Goal: Register for event/course

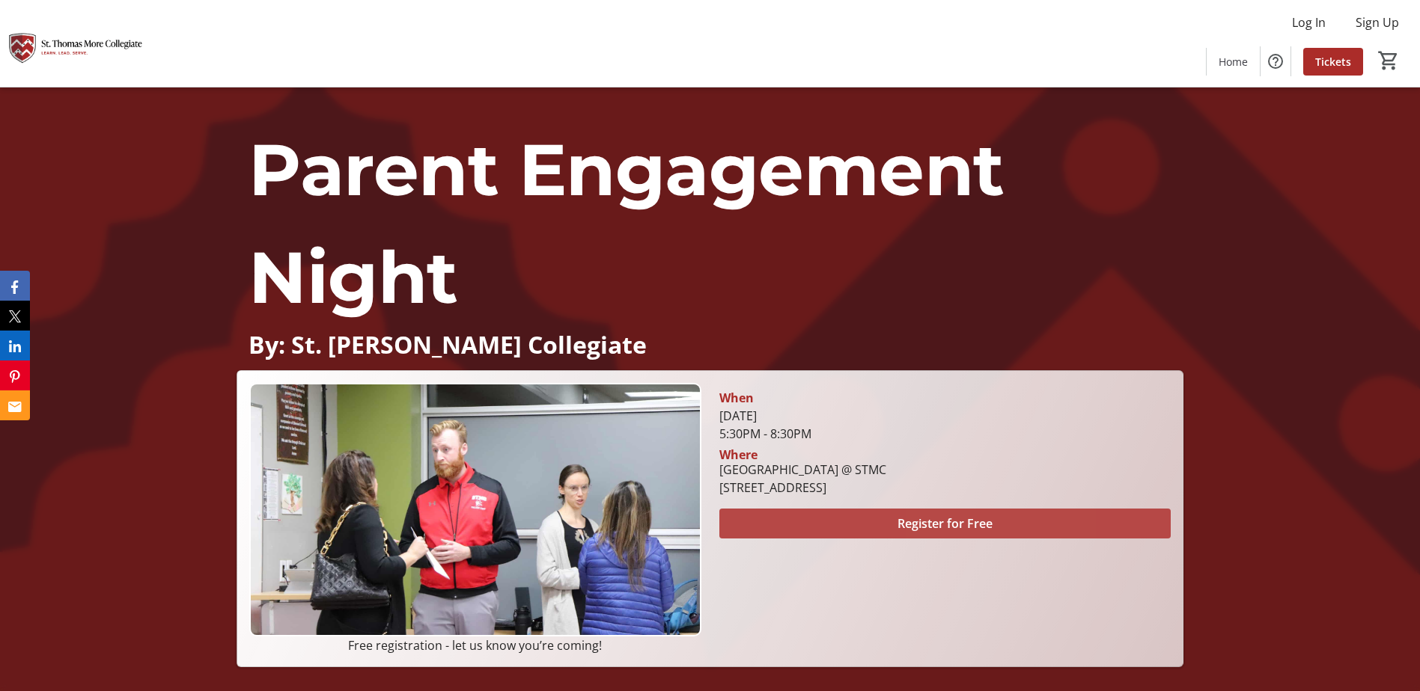
drag, startPoint x: 943, startPoint y: 515, endPoint x: 958, endPoint y: 518, distance: 15.3
click at [948, 516] on span "Register for Free" at bounding box center [944, 524] width 95 height 18
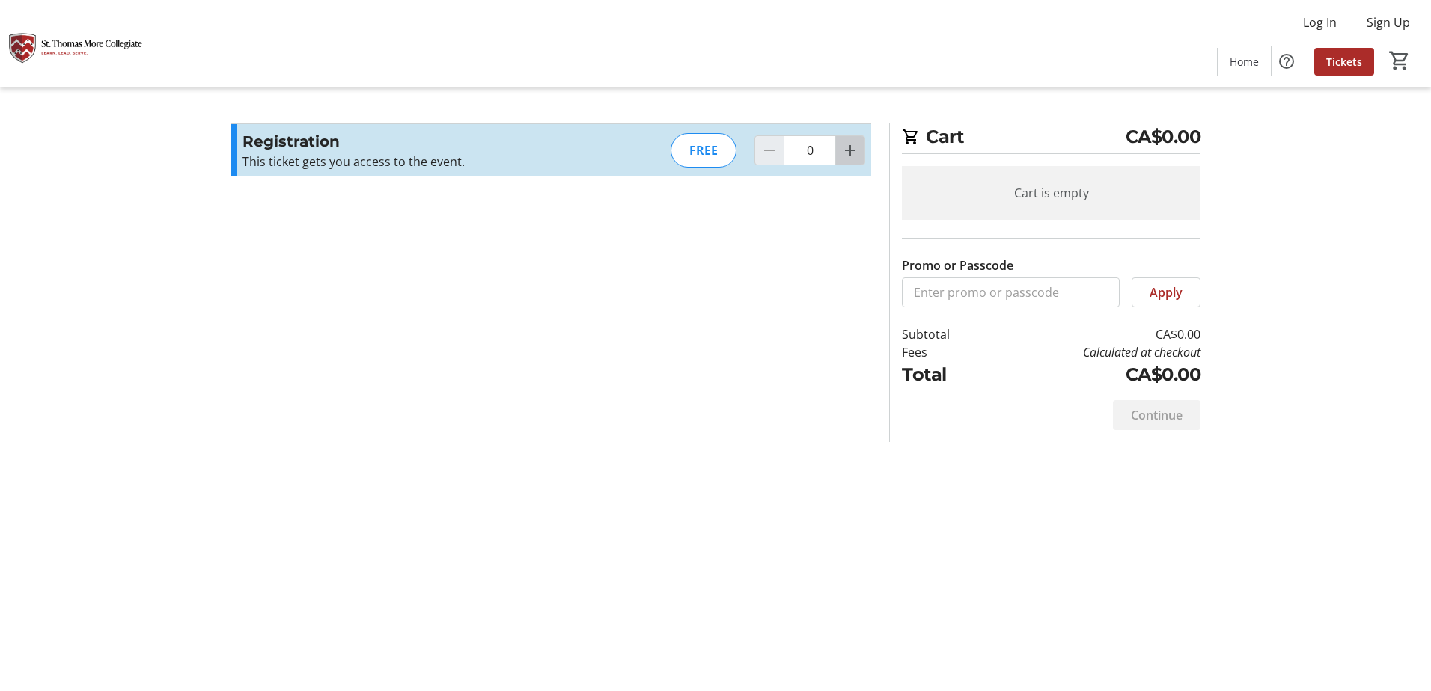
click at [856, 148] on mat-icon "Increment by one" at bounding box center [850, 150] width 18 height 18
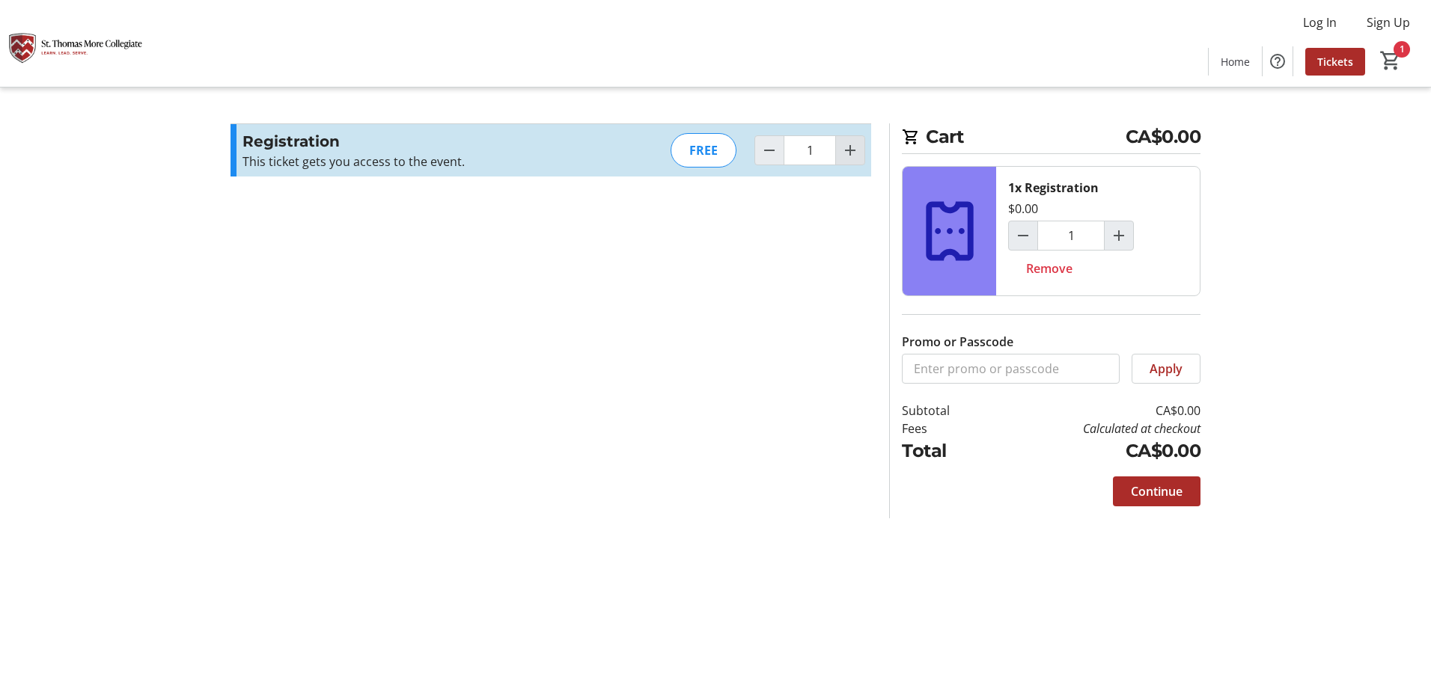
click at [861, 147] on span "Increment by one" at bounding box center [850, 150] width 28 height 28
type input "2"
click at [769, 152] on mat-icon "Decrement by one" at bounding box center [769, 150] width 18 height 18
type input "1"
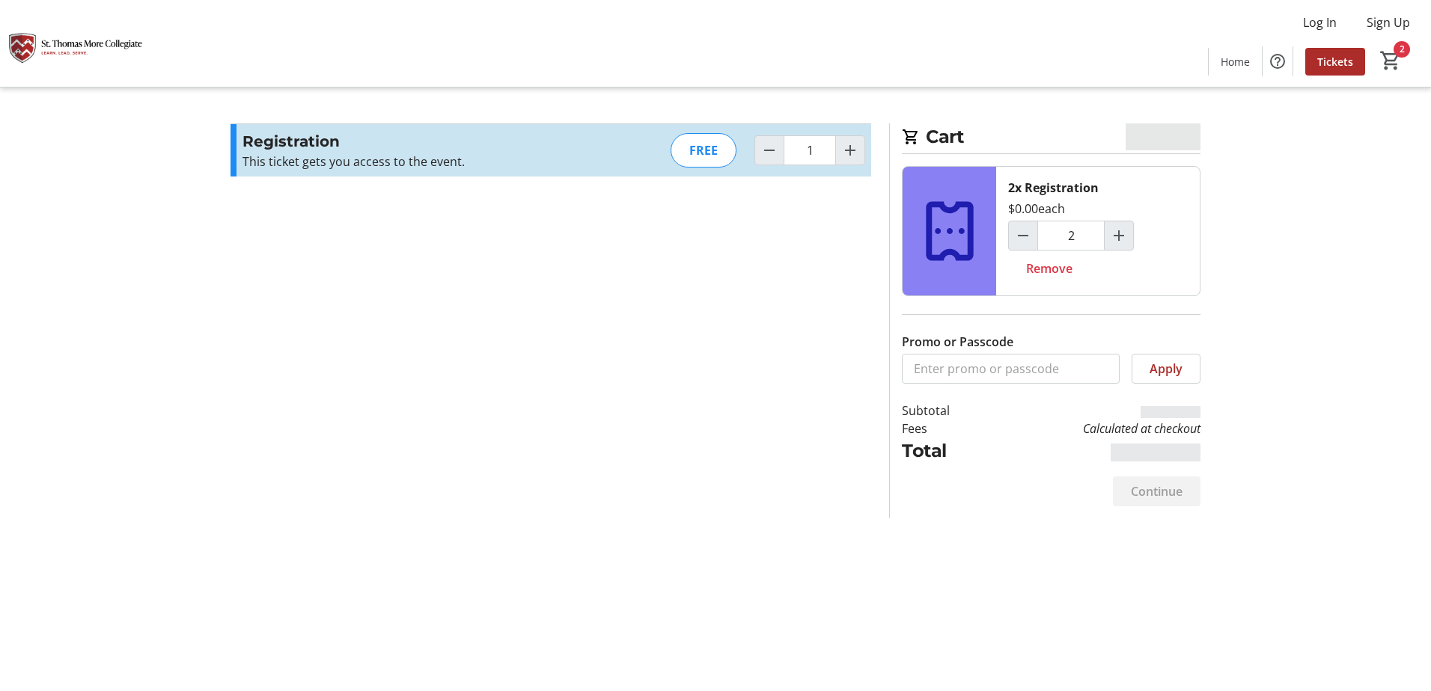
type input "1"
click at [852, 147] on mat-icon "Increment by one" at bounding box center [850, 150] width 18 height 18
type input "2"
click at [1180, 496] on span "Continue" at bounding box center [1157, 492] width 52 height 18
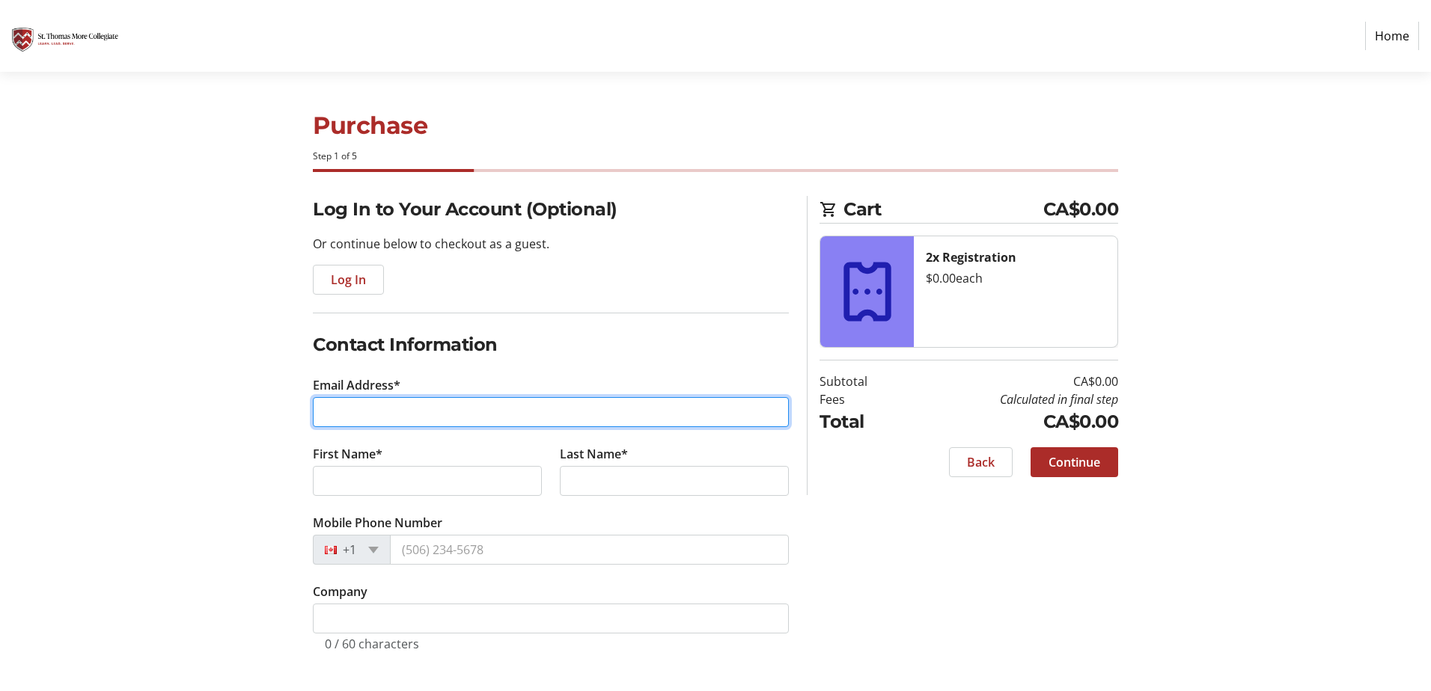
click at [399, 409] on input "Email Address*" at bounding box center [551, 412] width 476 height 30
type input "[EMAIL_ADDRESS][DOMAIN_NAME]"
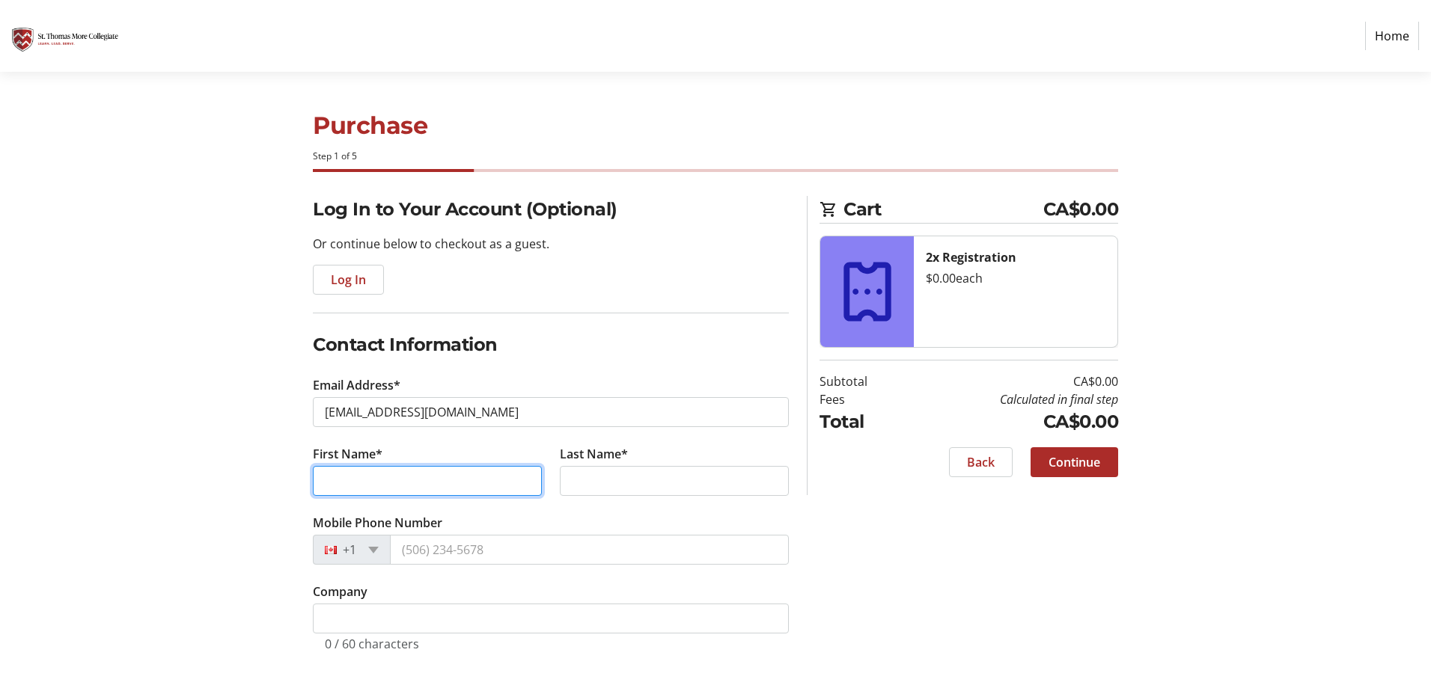
type input "[PERSON_NAME]"
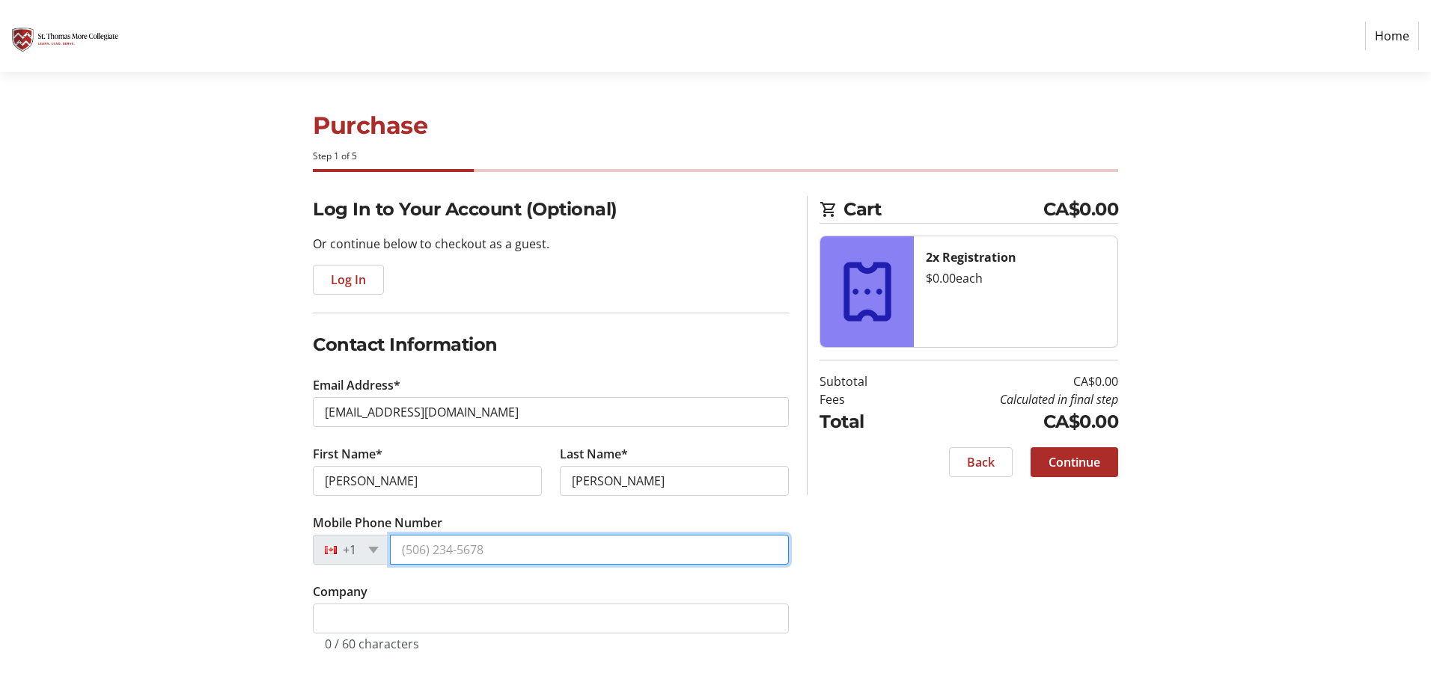
type input "[PHONE_NUMBER]"
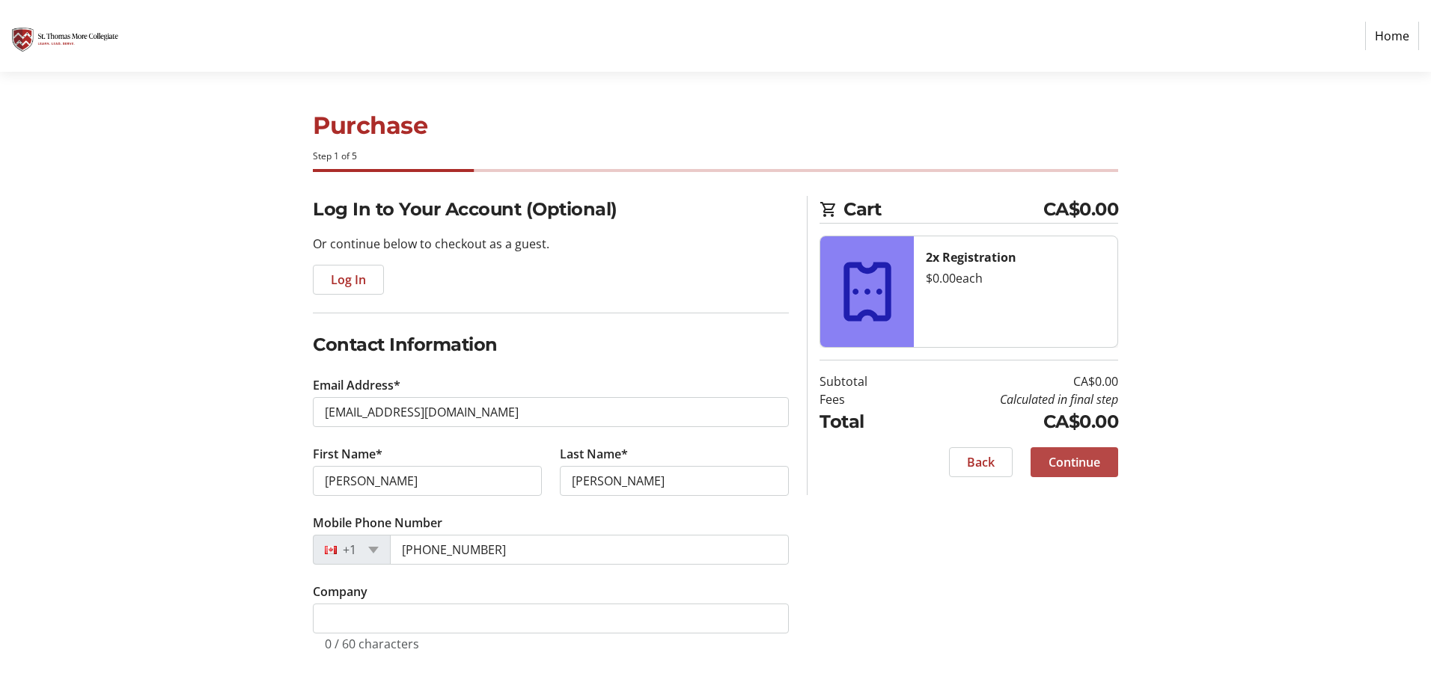
click at [1072, 466] on span "Continue" at bounding box center [1074, 463] width 52 height 18
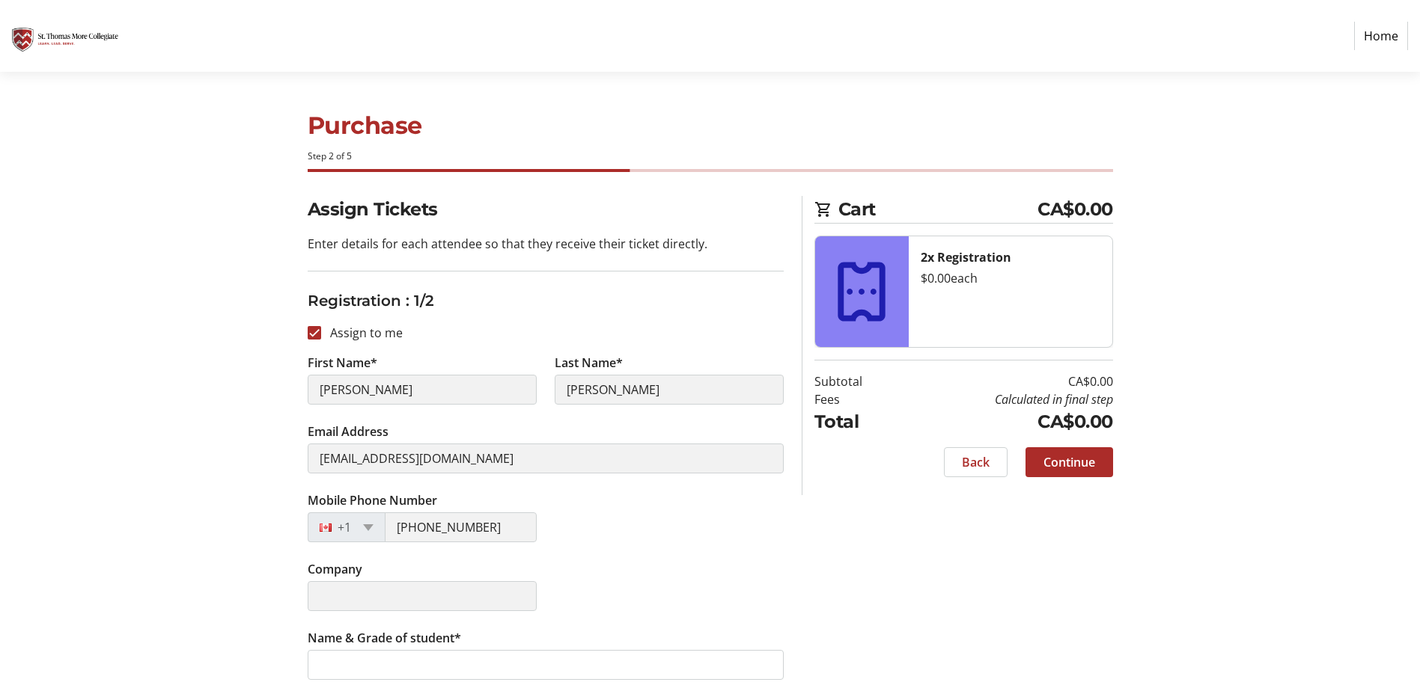
scroll to position [150, 0]
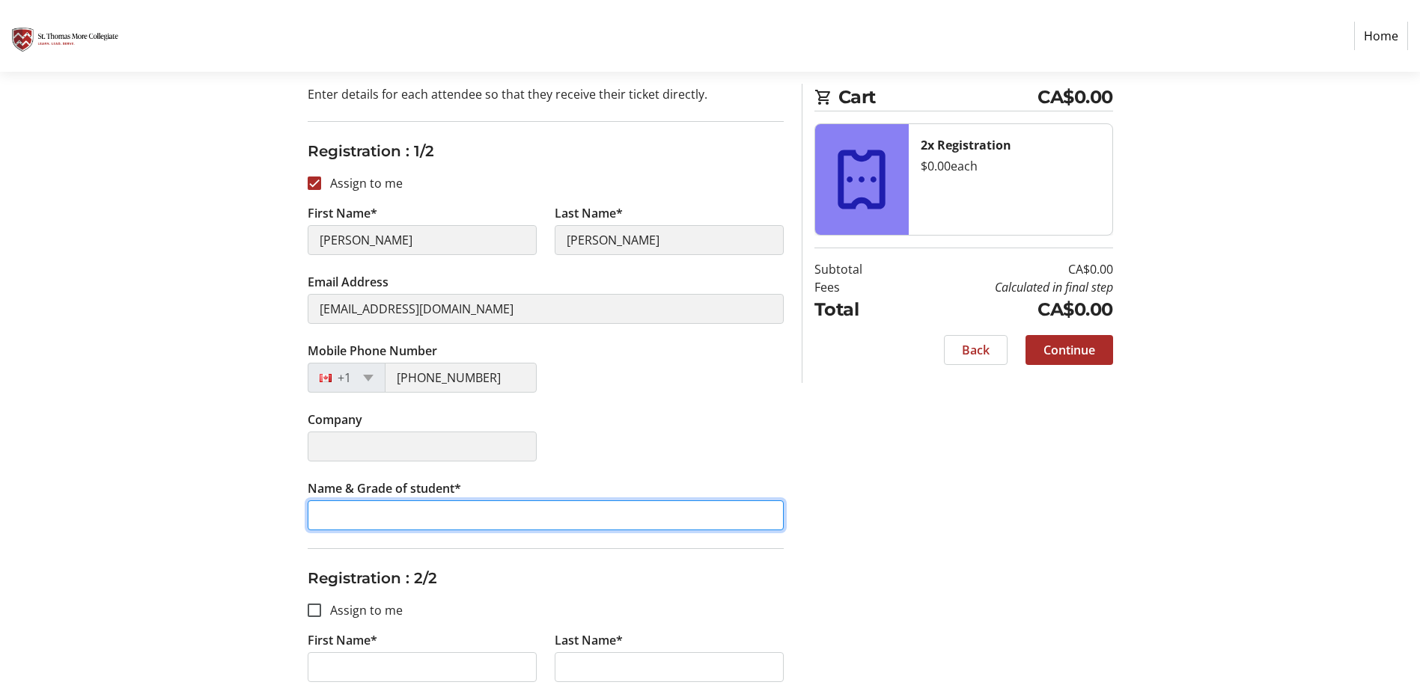
click at [341, 508] on input "Name & Grade of student*" at bounding box center [546, 516] width 476 height 30
click at [433, 520] on input "[PERSON_NAME]" at bounding box center [546, 516] width 476 height 30
click at [397, 516] on input "[PERSON_NAME] Grade 8" at bounding box center [546, 516] width 476 height 30
type input "[PERSON_NAME] - Grade 8"
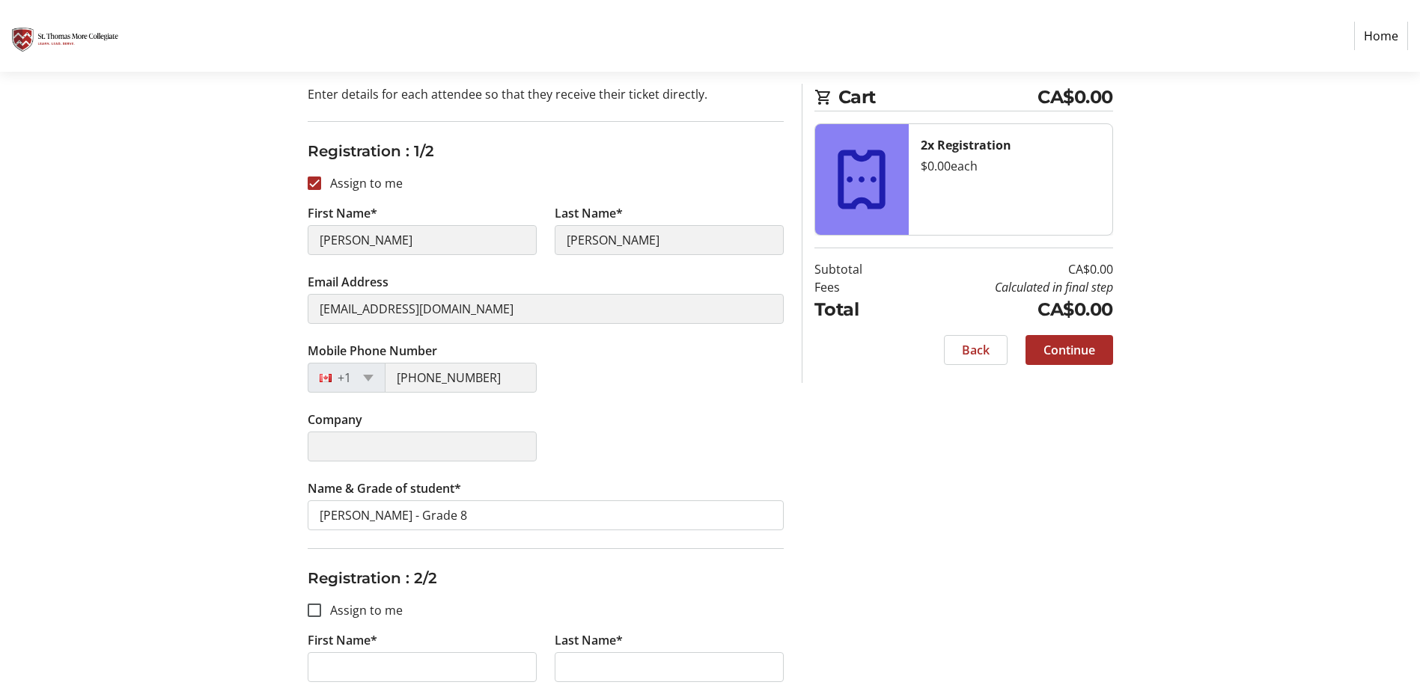
click at [886, 528] on div "Assign Tickets Enter details for each attendee so that they receive their ticke…" at bounding box center [710, 510] width 988 height 929
click at [1033, 547] on div "Assign Tickets Enter details for each attendee so that they receive their ticke…" at bounding box center [710, 510] width 988 height 929
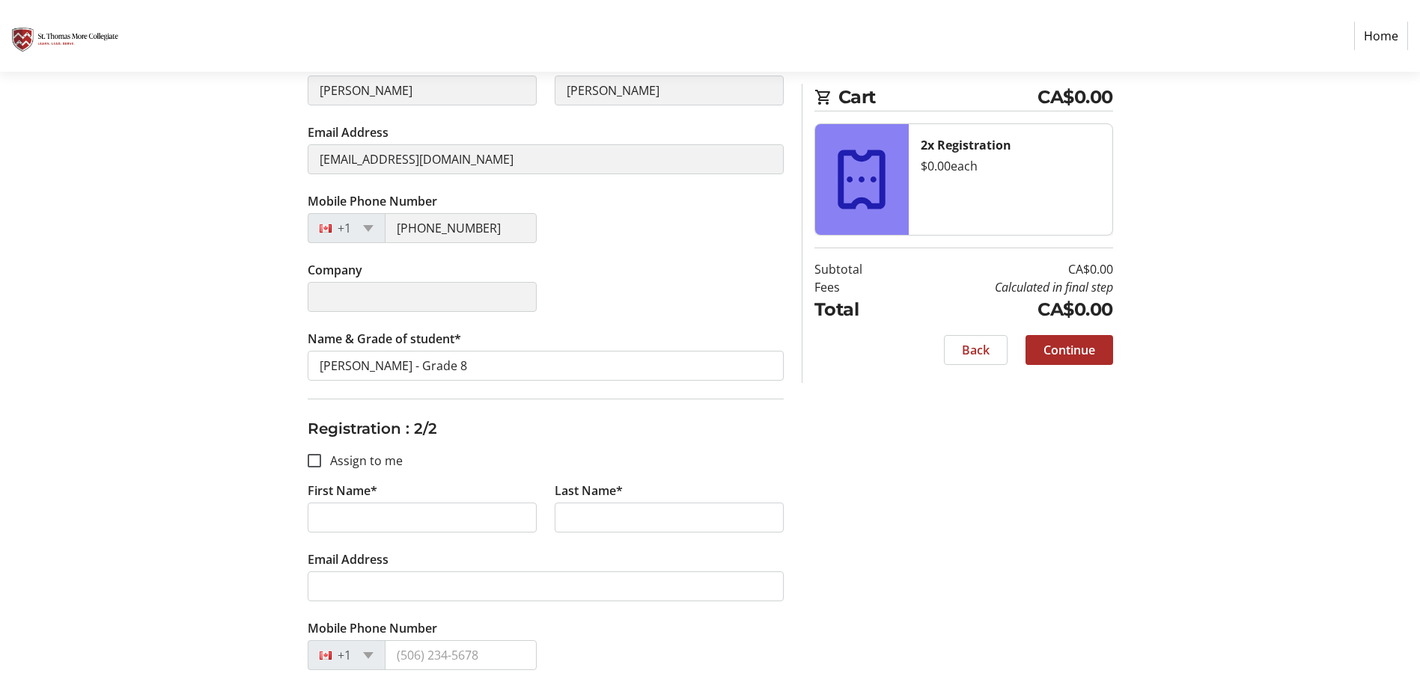
click at [640, 427] on h3 "Registration : 2/2" at bounding box center [546, 429] width 476 height 22
click at [586, 445] on fieldset "Registration : 2/2 Assign to me First Name* Last Name* Email Address Mobile Pho…" at bounding box center [546, 612] width 476 height 427
click at [776, 460] on fieldset "Registration : 2/2 Assign to me First Name* Last Name* Email Address Mobile Pho…" at bounding box center [546, 612] width 476 height 427
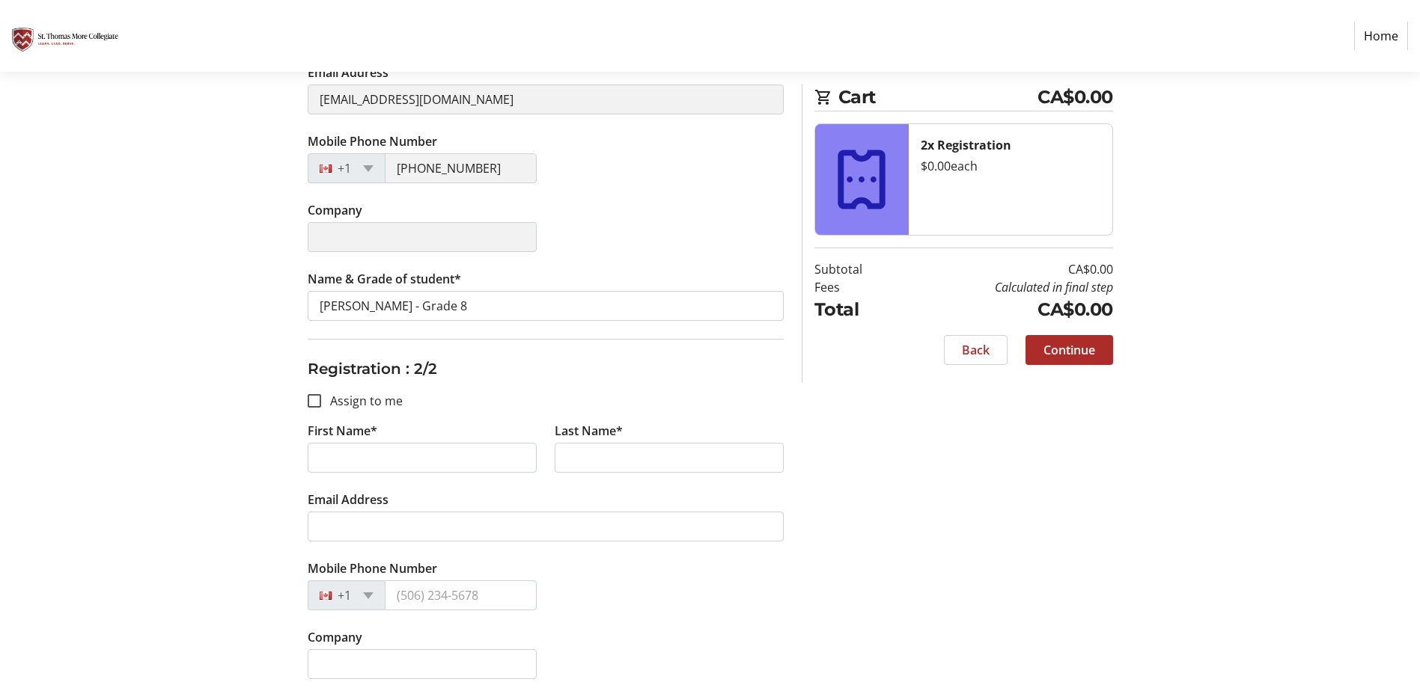
scroll to position [434, 0]
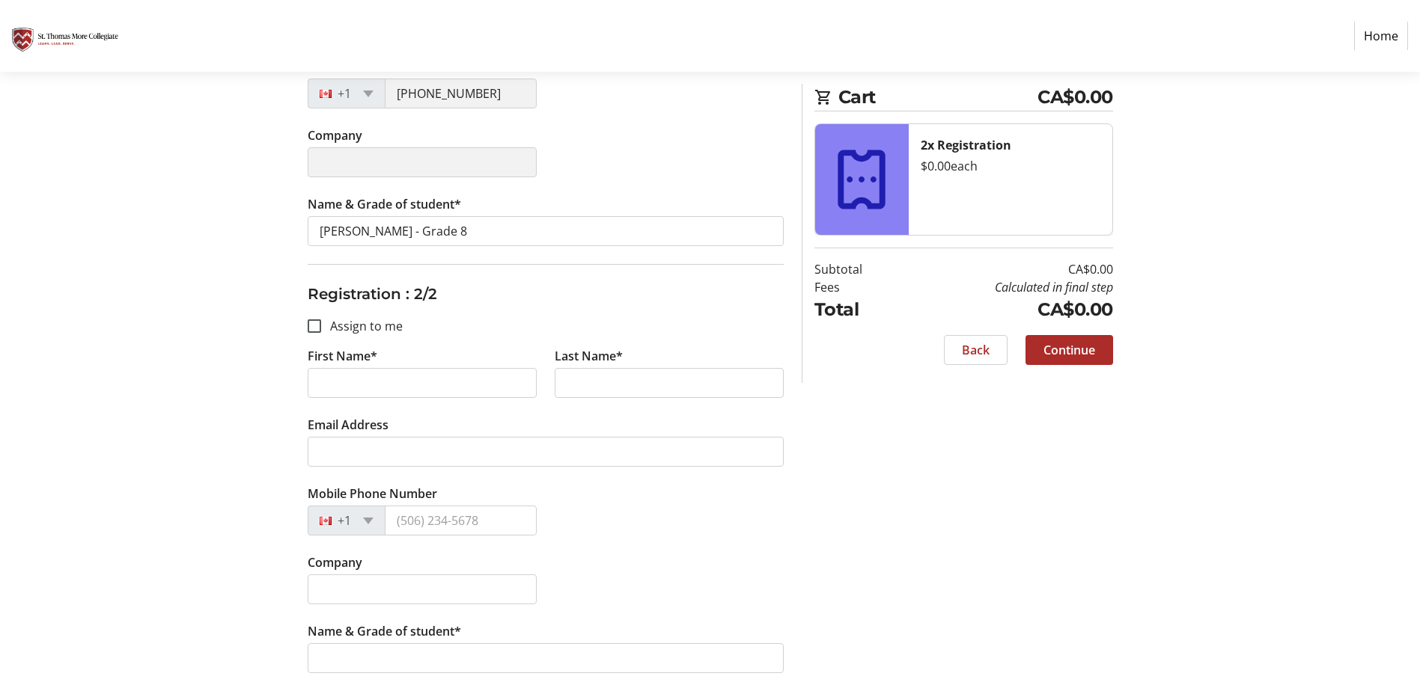
click at [674, 529] on div "Mobile Phone Number +1" at bounding box center [546, 519] width 494 height 69
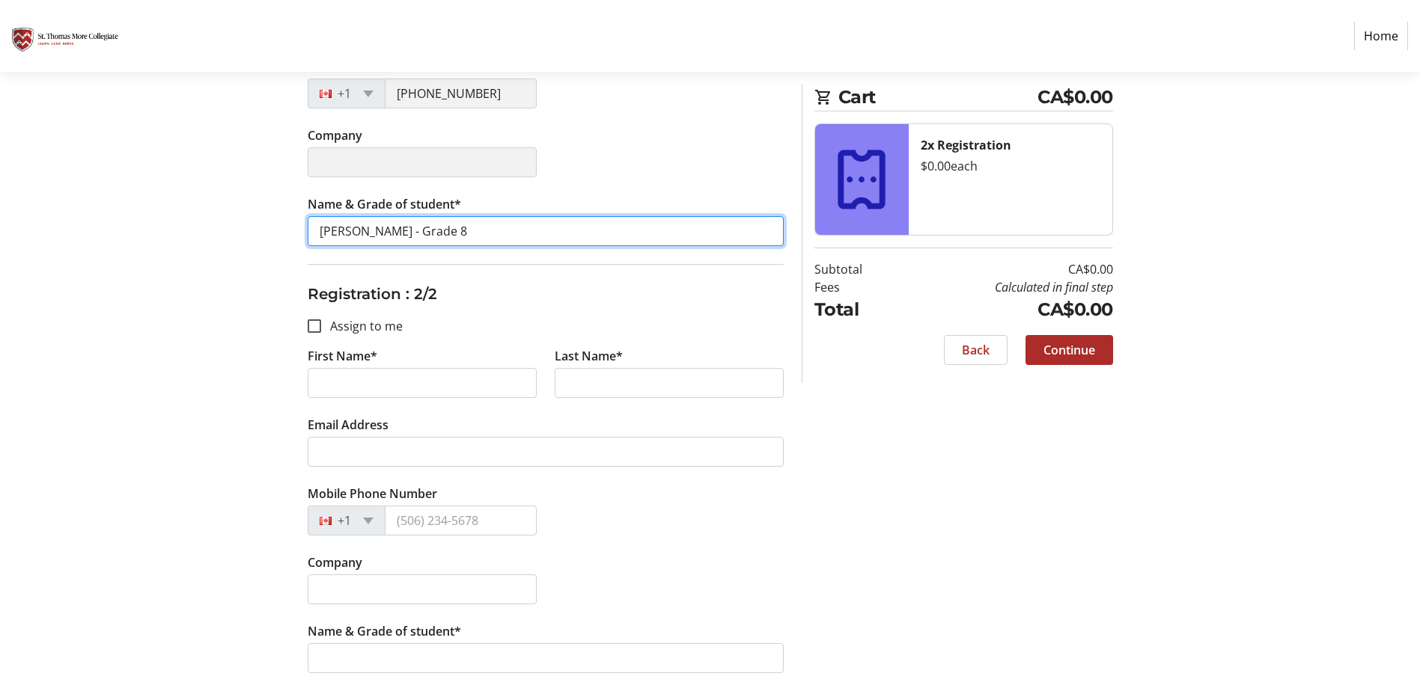
click at [481, 225] on input "[PERSON_NAME] - Grade 8" at bounding box center [546, 231] width 476 height 30
drag, startPoint x: 402, startPoint y: 222, endPoint x: 272, endPoint y: 222, distance: 130.2
click at [272, 222] on div "Assign Tickets Enter details for each attendee so that they receive their ticke…" at bounding box center [710, 226] width 988 height 929
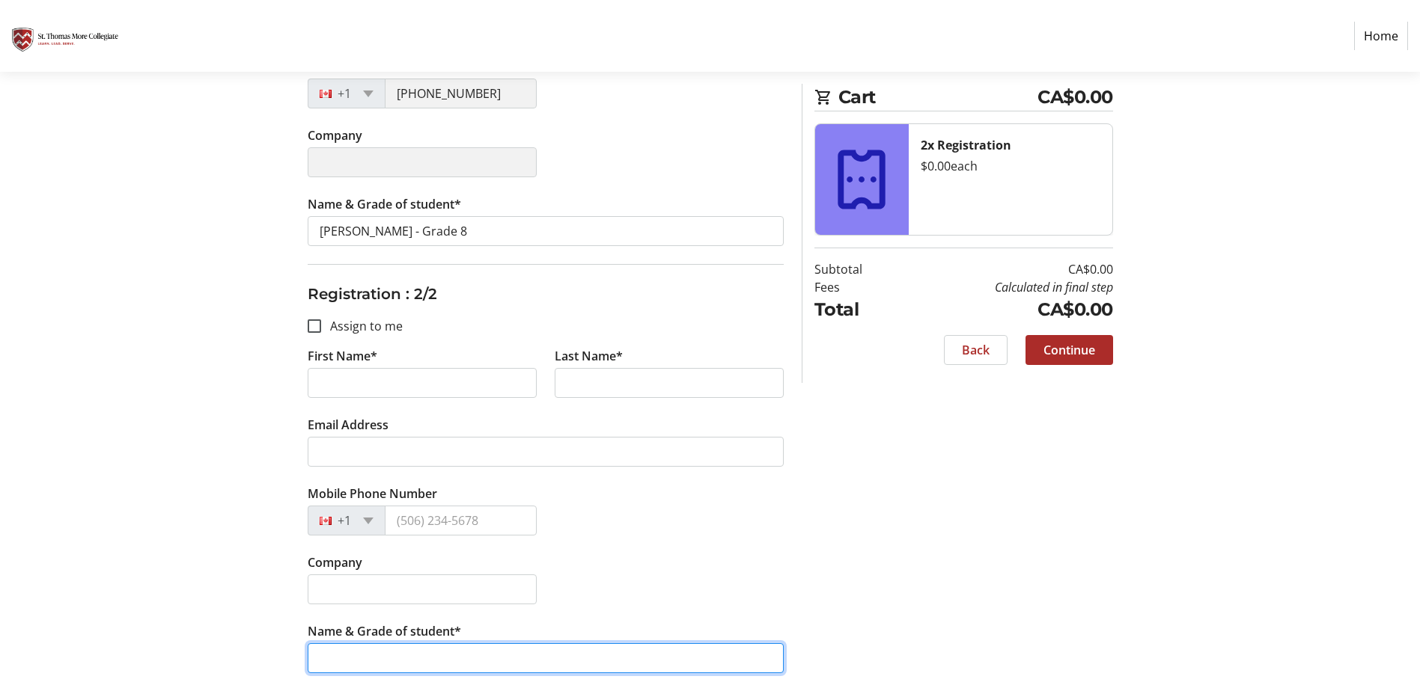
click at [393, 653] on input "Name & Grade of student*" at bounding box center [546, 659] width 476 height 30
paste input "[PERSON_NAME] - Grade 8"
type input "[PERSON_NAME] - Grade 8"
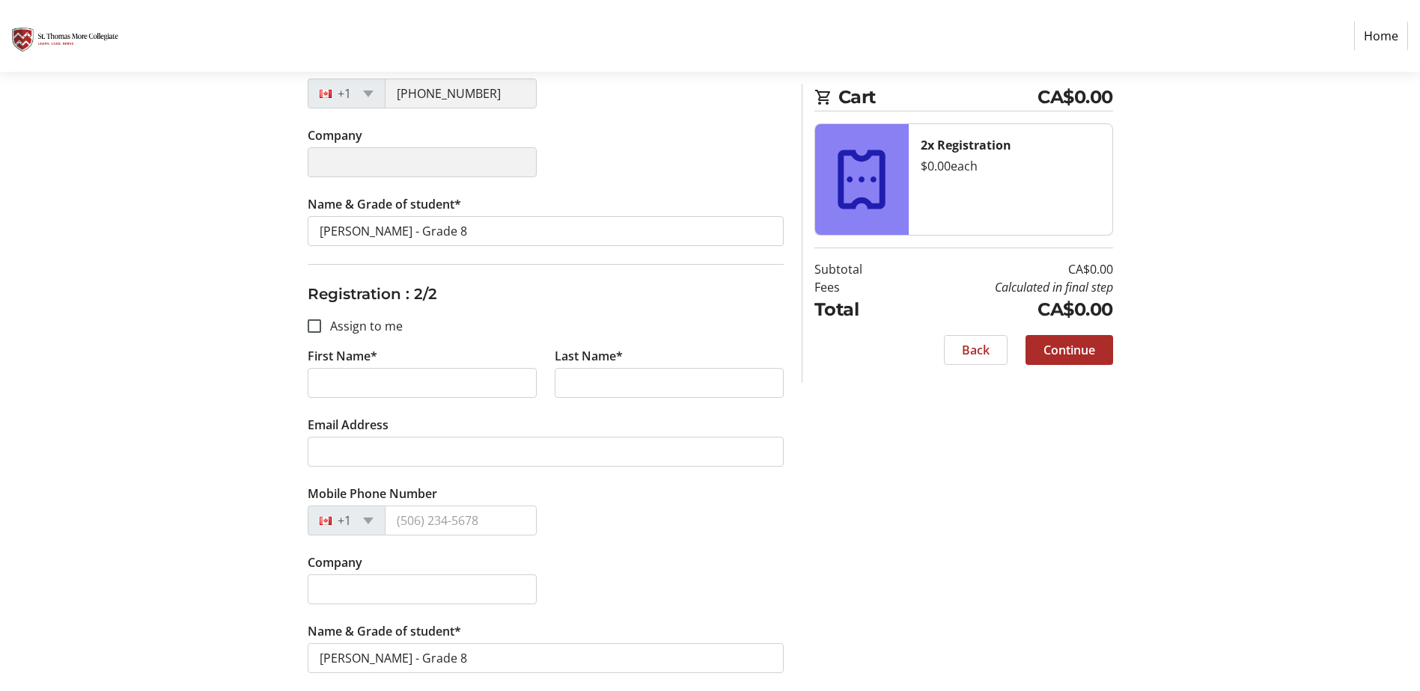
drag, startPoint x: 691, startPoint y: 536, endPoint x: 673, endPoint y: 519, distance: 24.9
click at [688, 531] on div "Mobile Phone Number +1" at bounding box center [546, 519] width 494 height 69
click at [349, 374] on input "First Name*" at bounding box center [422, 383] width 229 height 30
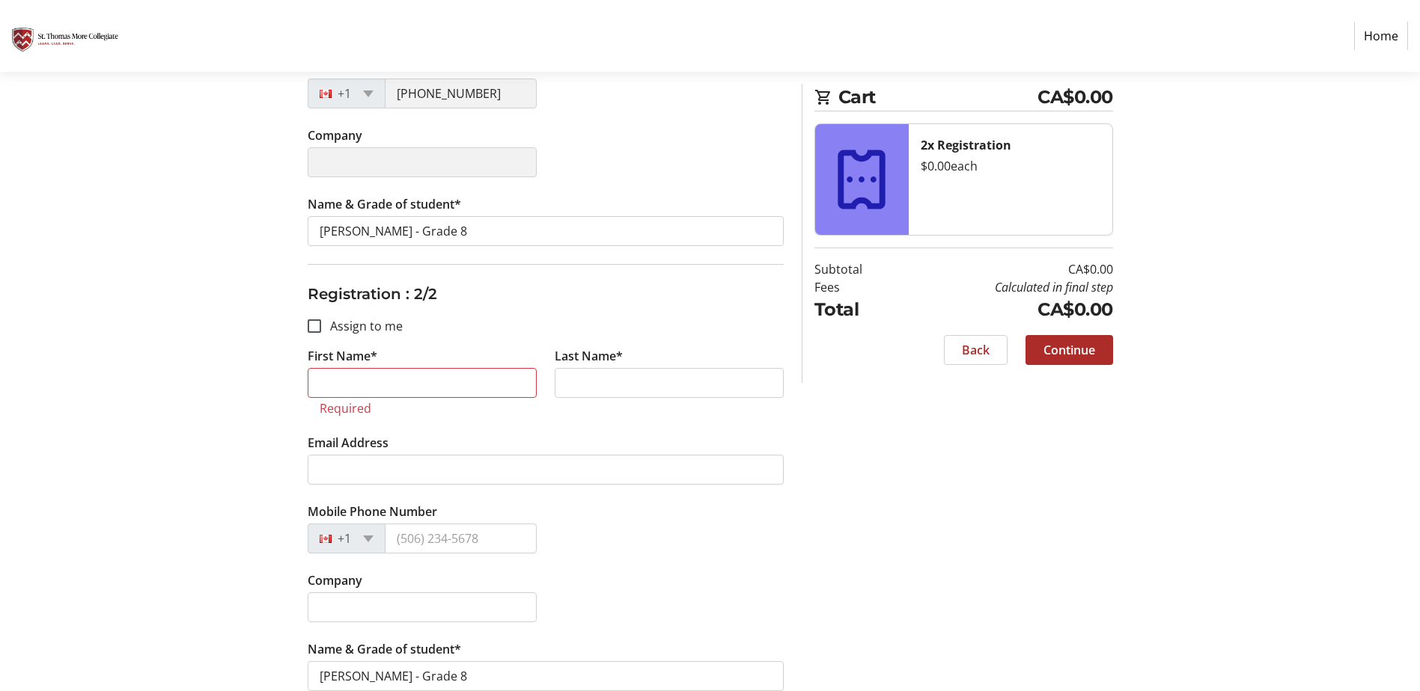
click at [476, 326] on fieldset "Registration : 2/2 Assign to me First Name* Required Last Name* Email Address M…" at bounding box center [546, 486] width 476 height 445
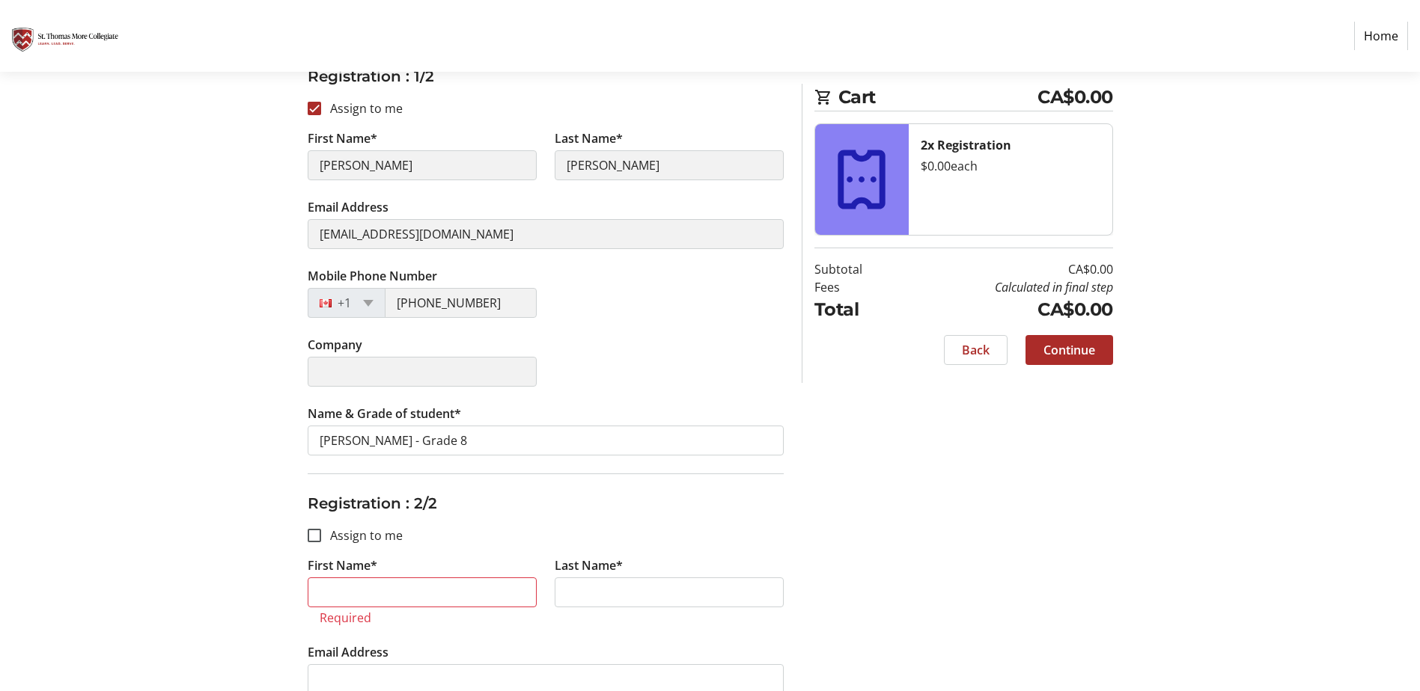
scroll to position [374, 0]
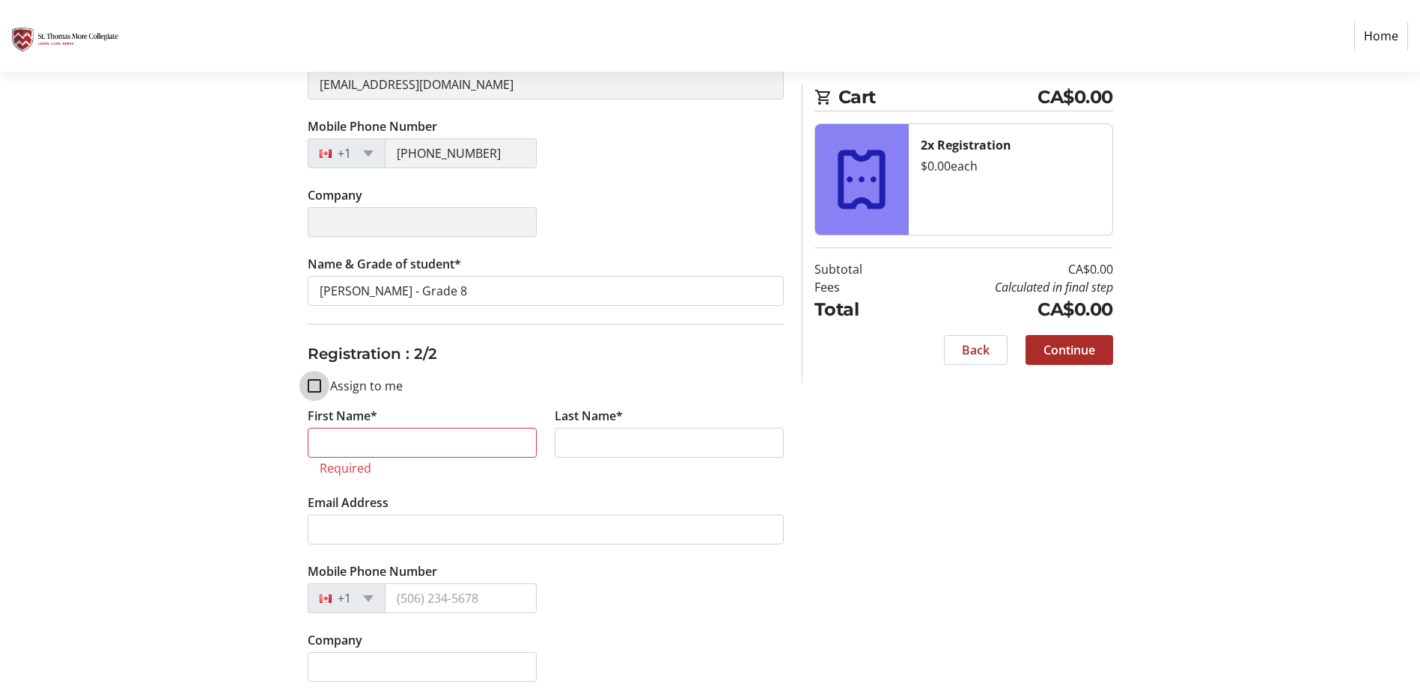
click at [320, 388] on input "Assign to me" at bounding box center [314, 385] width 13 height 13
checkbox input "true"
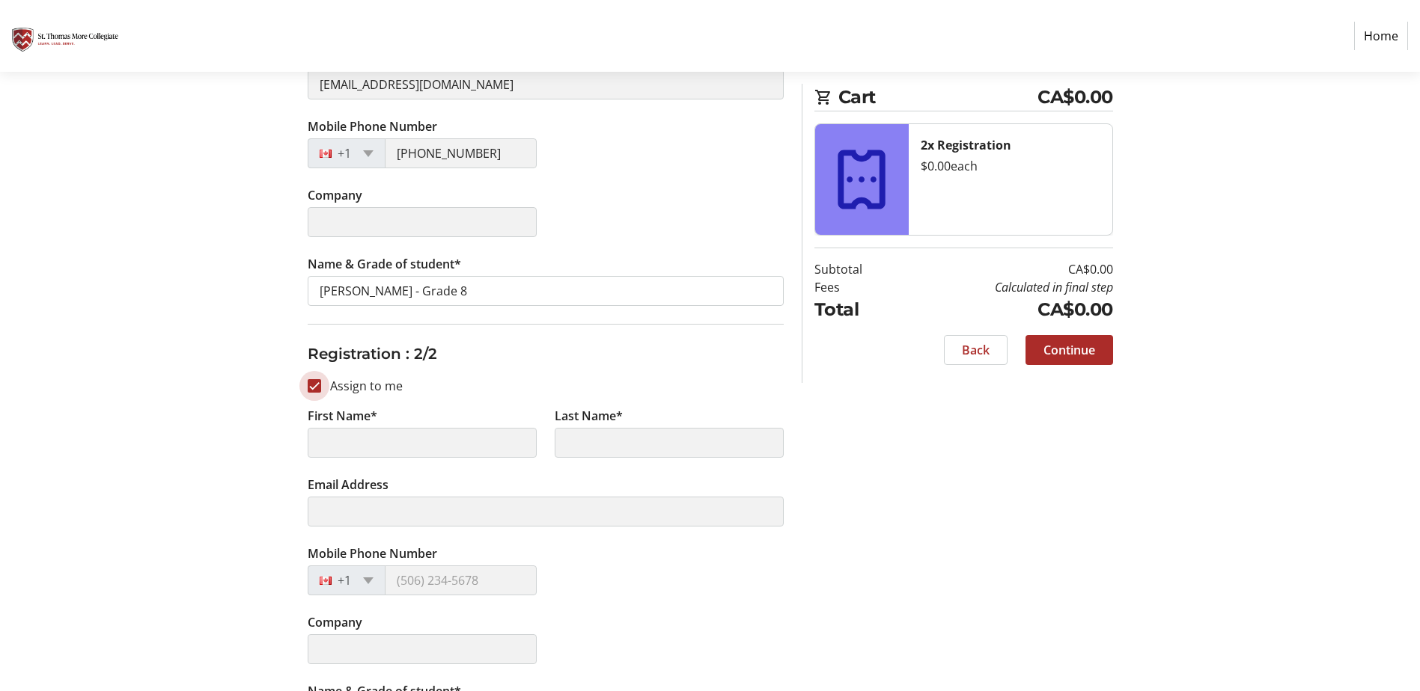
scroll to position [75, 0]
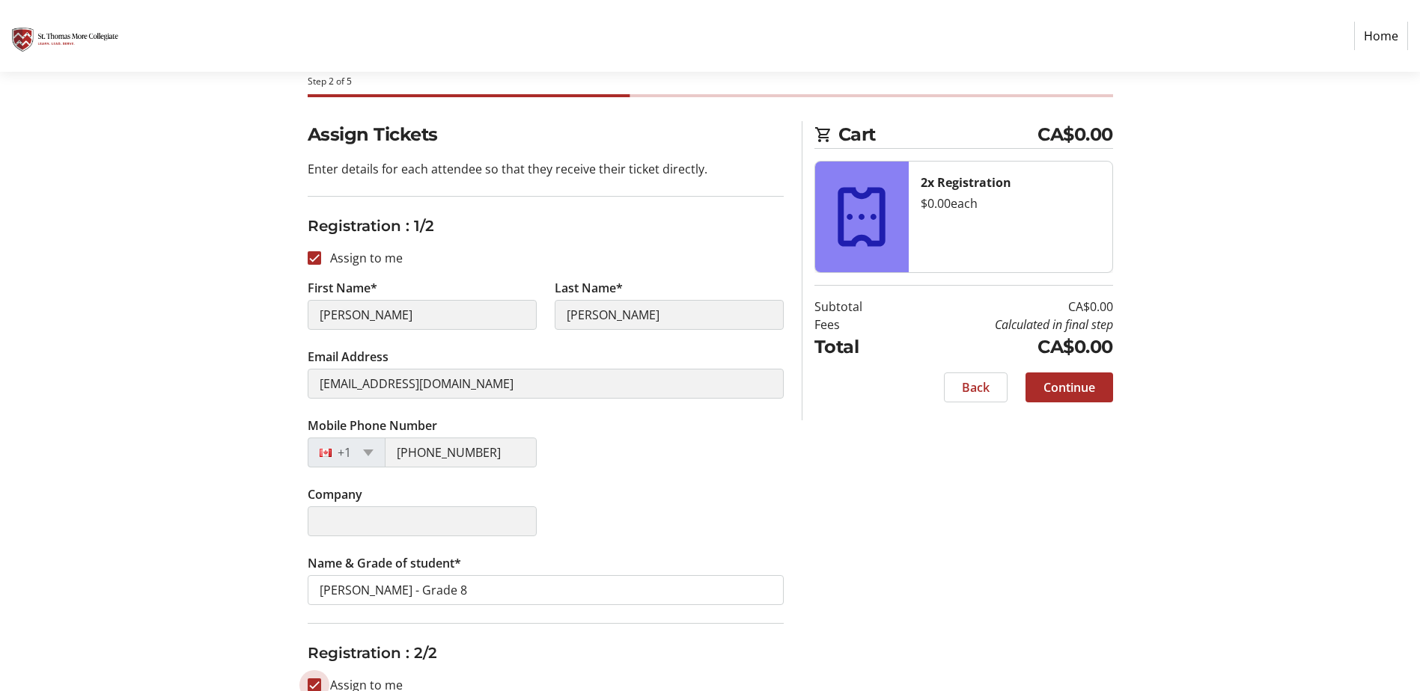
type input "[PERSON_NAME]"
type input "[EMAIL_ADDRESS][DOMAIN_NAME]"
type input "[PHONE_NUMBER]"
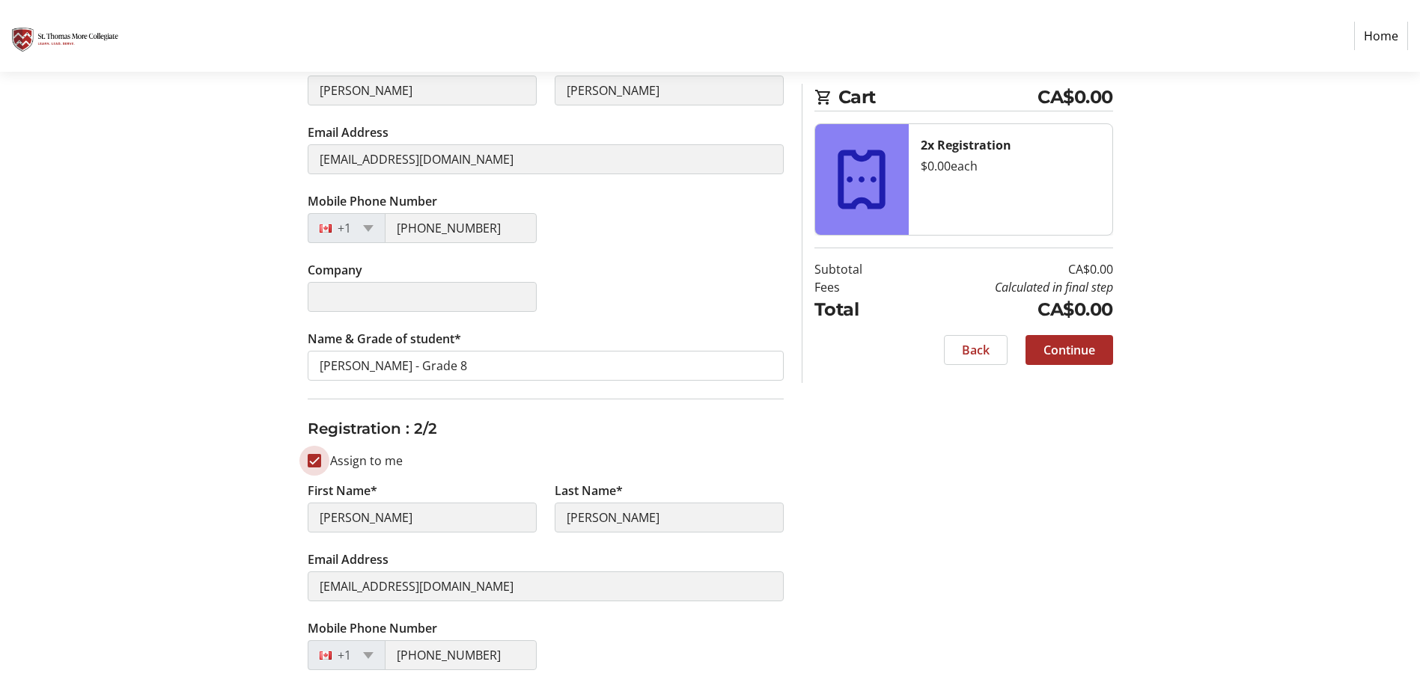
scroll to position [434, 0]
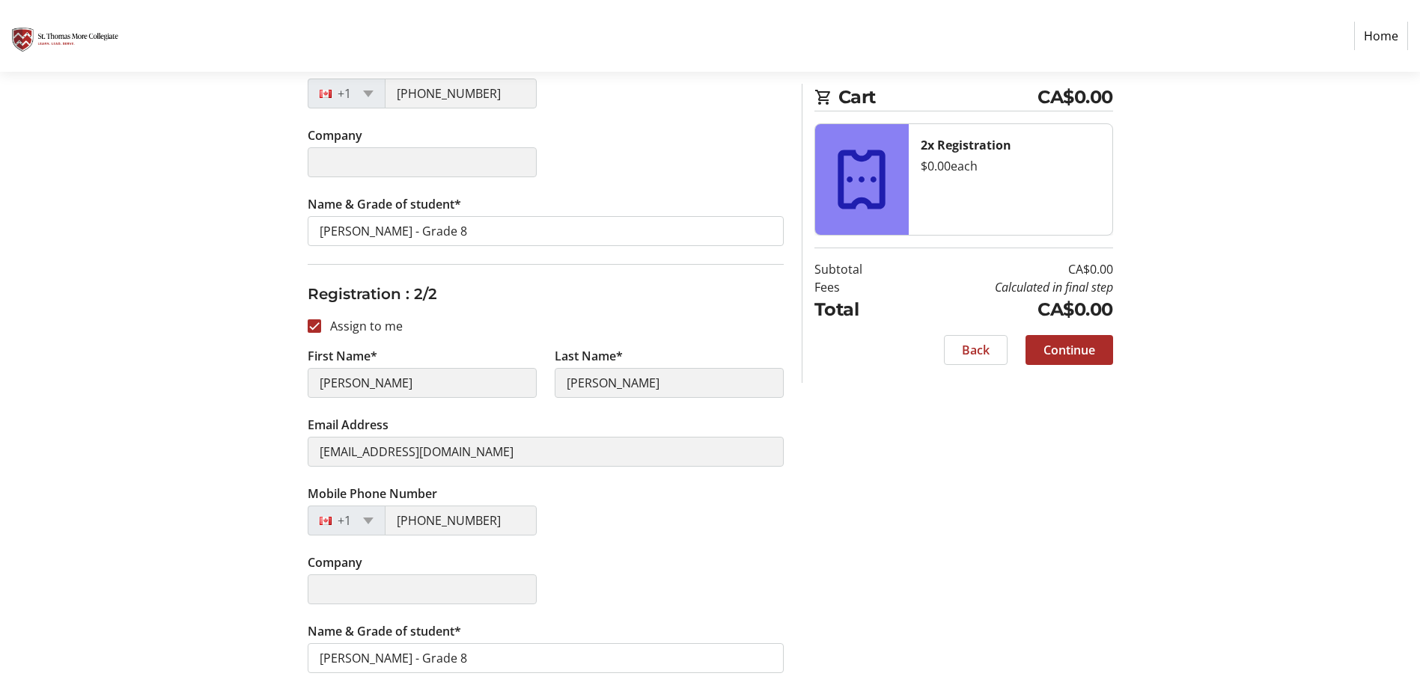
click at [870, 555] on div "Assign Tickets Enter details for each attendee so that they receive their ticke…" at bounding box center [710, 226] width 988 height 929
click at [1075, 356] on span "Continue" at bounding box center [1069, 350] width 52 height 18
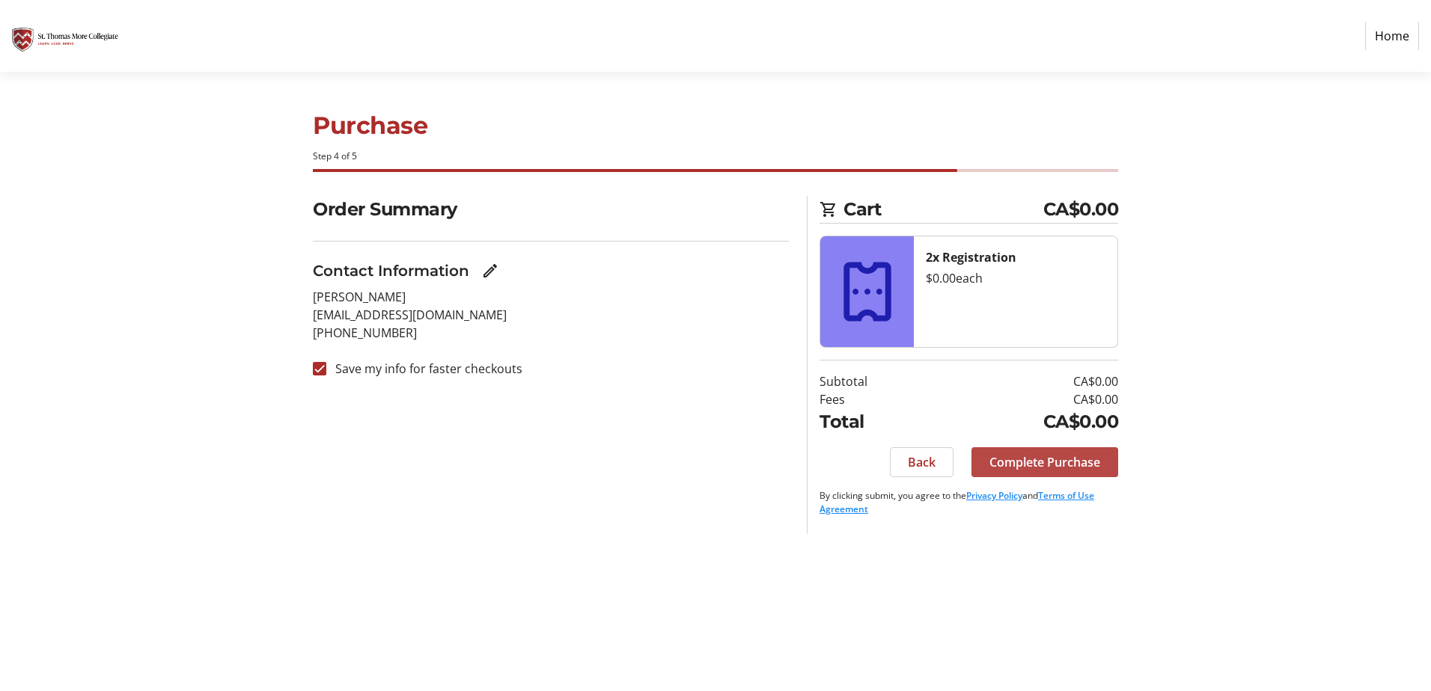
click at [1048, 462] on span "Complete Purchase" at bounding box center [1044, 463] width 111 height 18
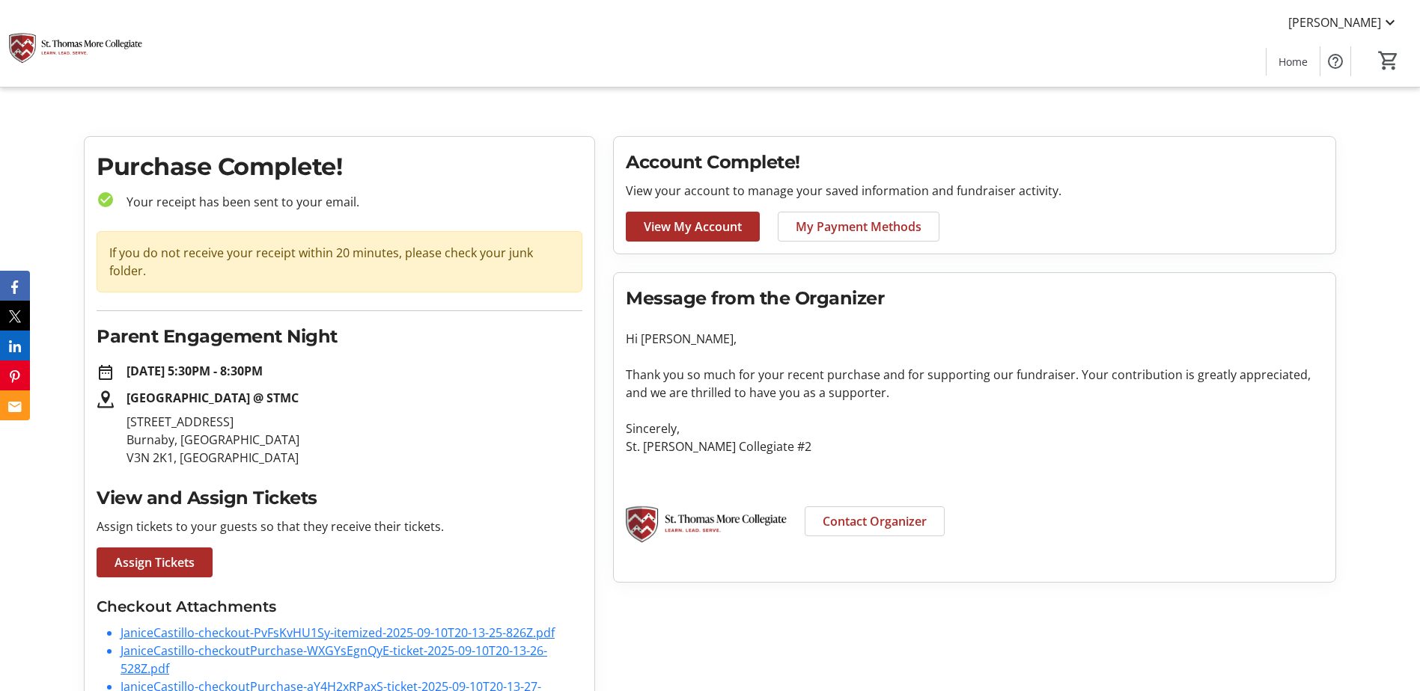
scroll to position [41, 0]
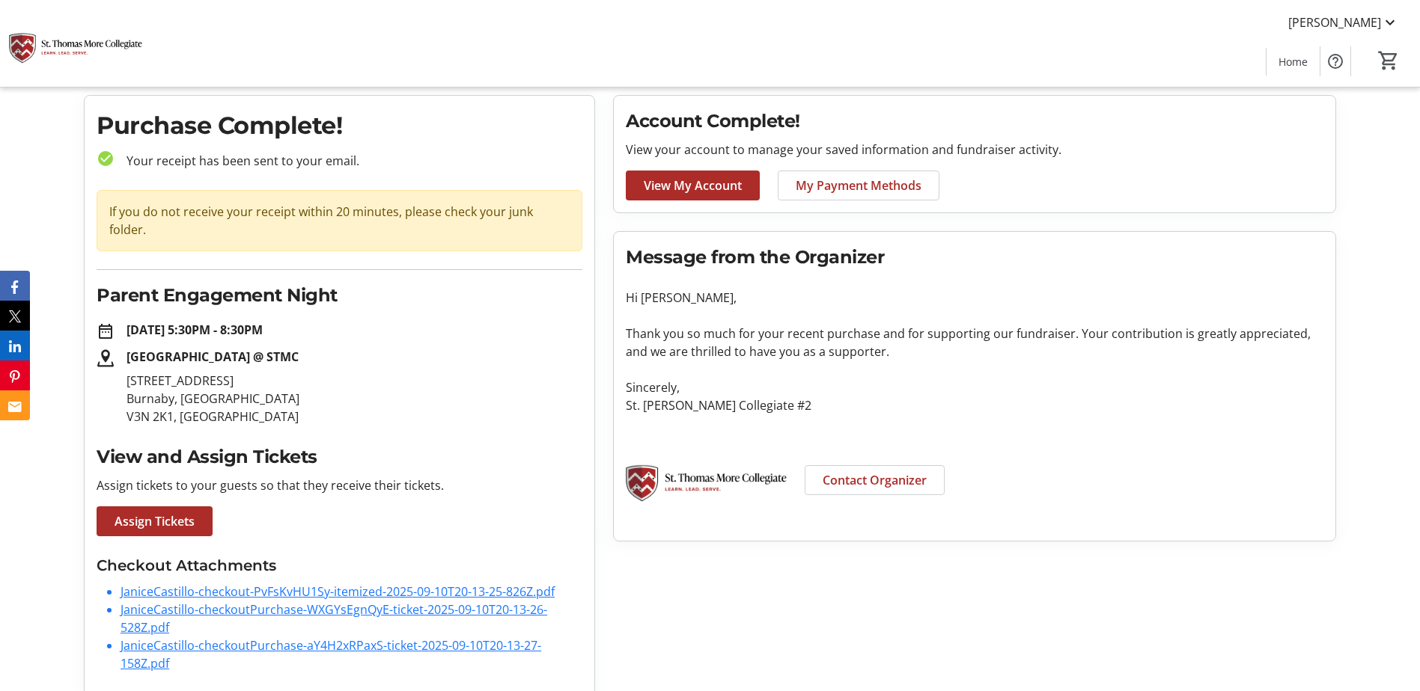
click at [284, 584] on link "JaniceCastillo-checkout-PvFsKvHU1Sy-itemized-2025-09-10T20-13-25-826Z.pdf" at bounding box center [337, 592] width 434 height 16
click at [254, 602] on link "JaniceCastillo-checkoutPurchase-WXGYsEgnQyE-ticket-2025-09-10T20-13-26-528Z.pdf" at bounding box center [333, 619] width 427 height 34
click at [804, 618] on div "Account Complete! View your account to manage your saved information and fundra…" at bounding box center [974, 396] width 741 height 602
